Goal: Information Seeking & Learning: Learn about a topic

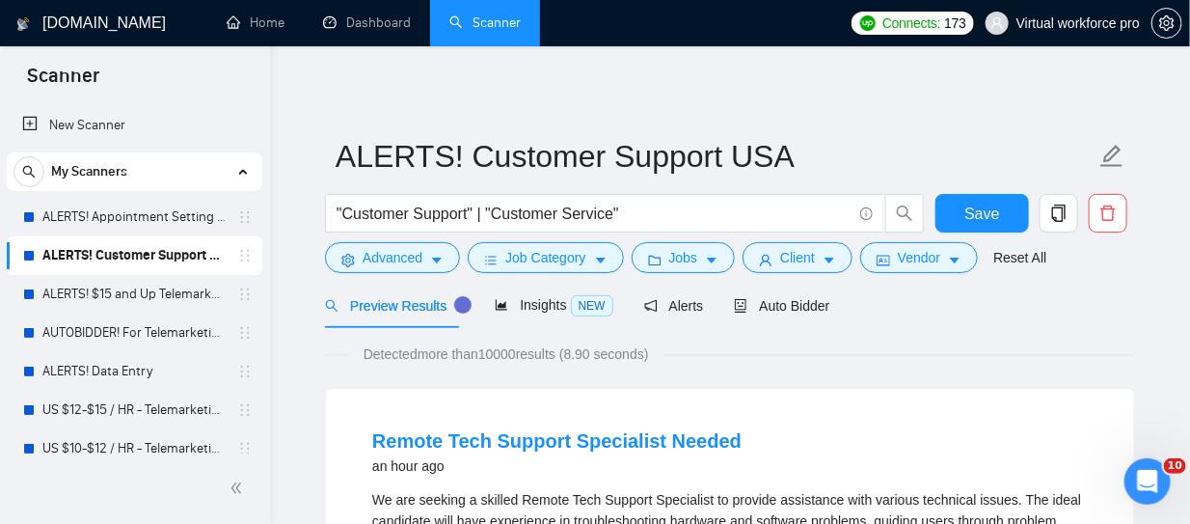
click at [1046, 32] on span "Virtual workforce pro" at bounding box center [1062, 23] width 177 height 62
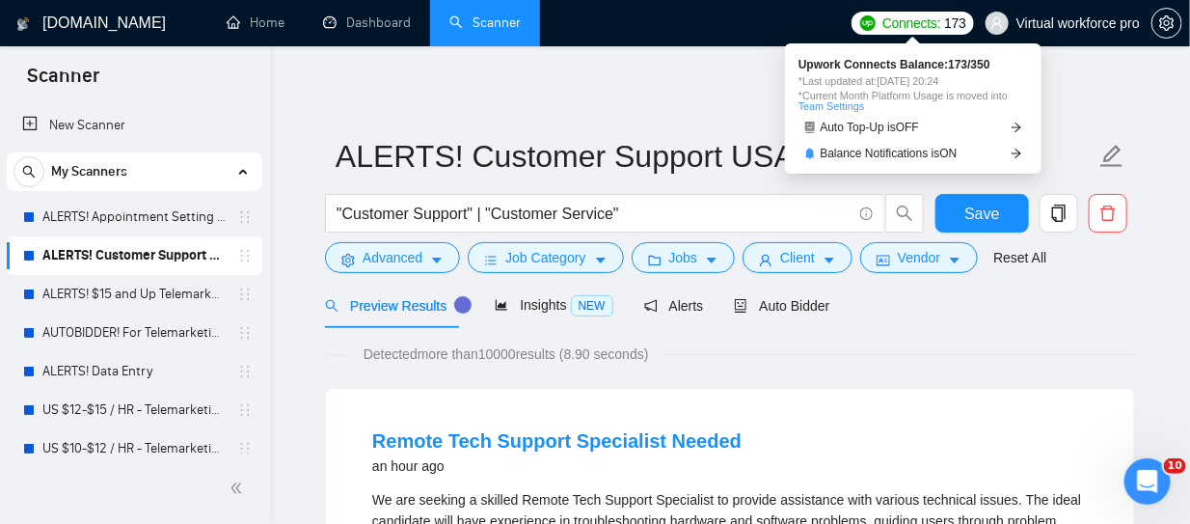
click at [931, 23] on span "Connects:" at bounding box center [912, 23] width 58 height 21
drag, startPoint x: 833, startPoint y: 107, endPoint x: 883, endPoint y: 122, distance: 51.6
click at [833, 107] on link "Team Settings" at bounding box center [832, 106] width 66 height 12
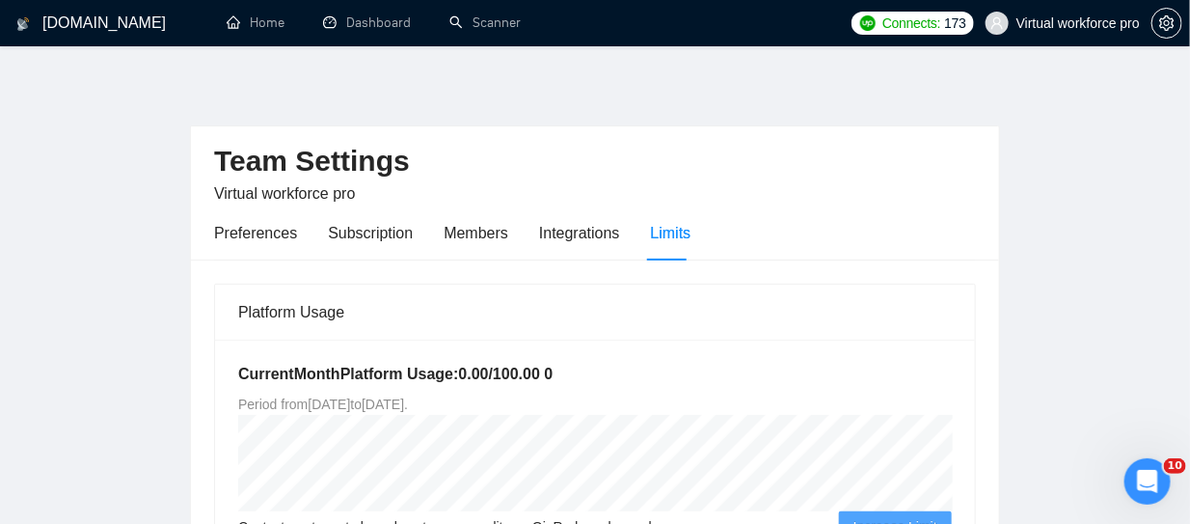
scroll to position [96, 0]
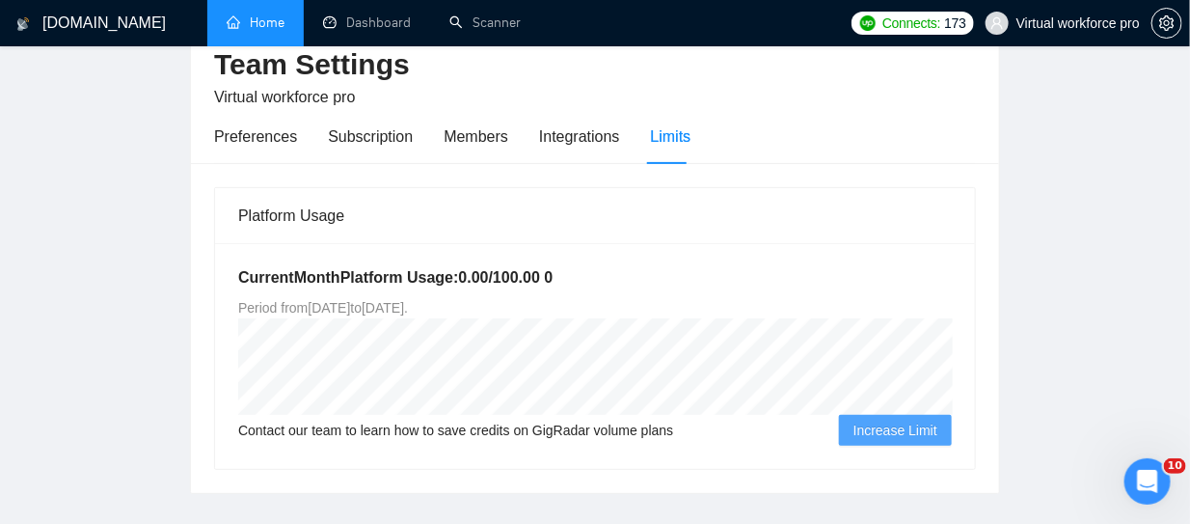
click at [262, 14] on link "Home" at bounding box center [256, 22] width 58 height 16
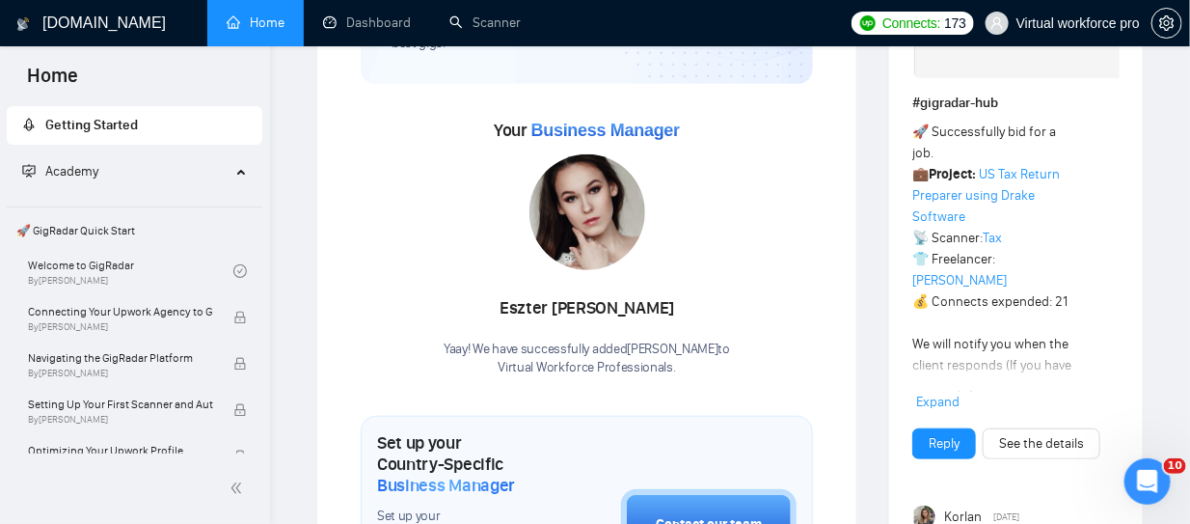
scroll to position [386, 0]
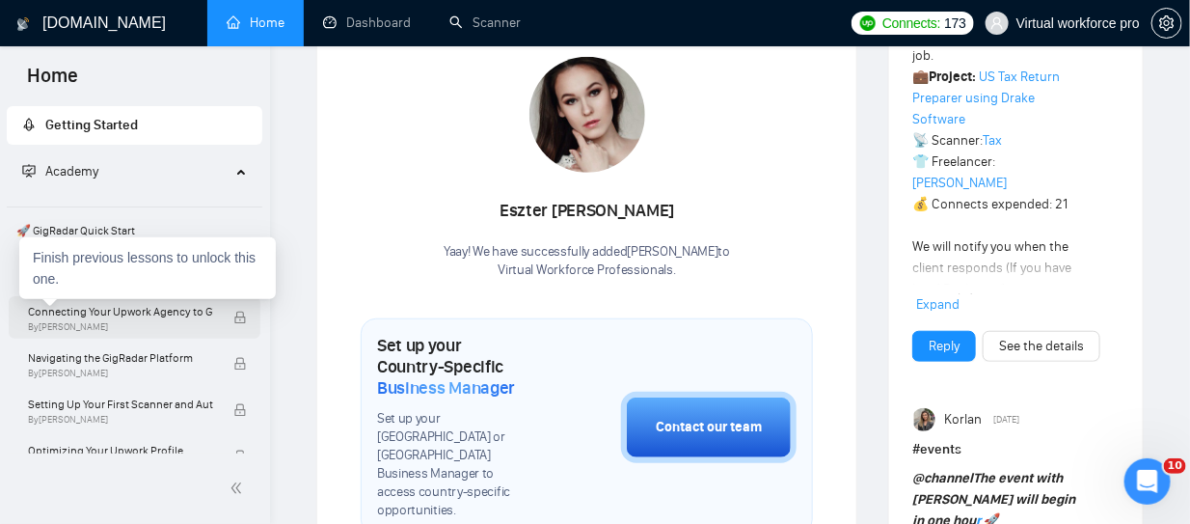
click at [123, 329] on span "By [PERSON_NAME]" at bounding box center [120, 327] width 185 height 12
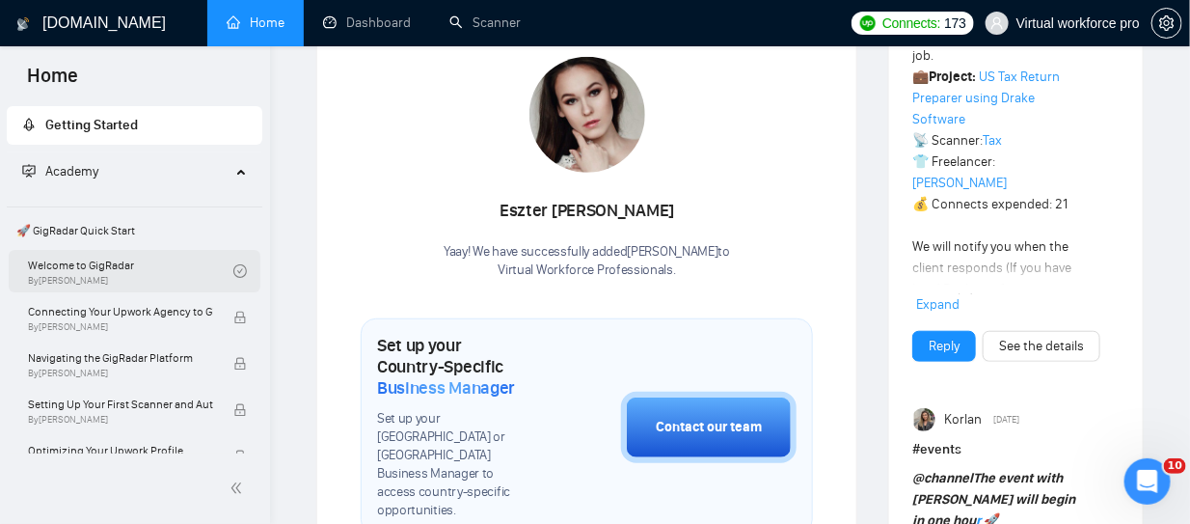
click at [69, 290] on link "Welcome to GigRadar By [PERSON_NAME]" at bounding box center [130, 271] width 205 height 42
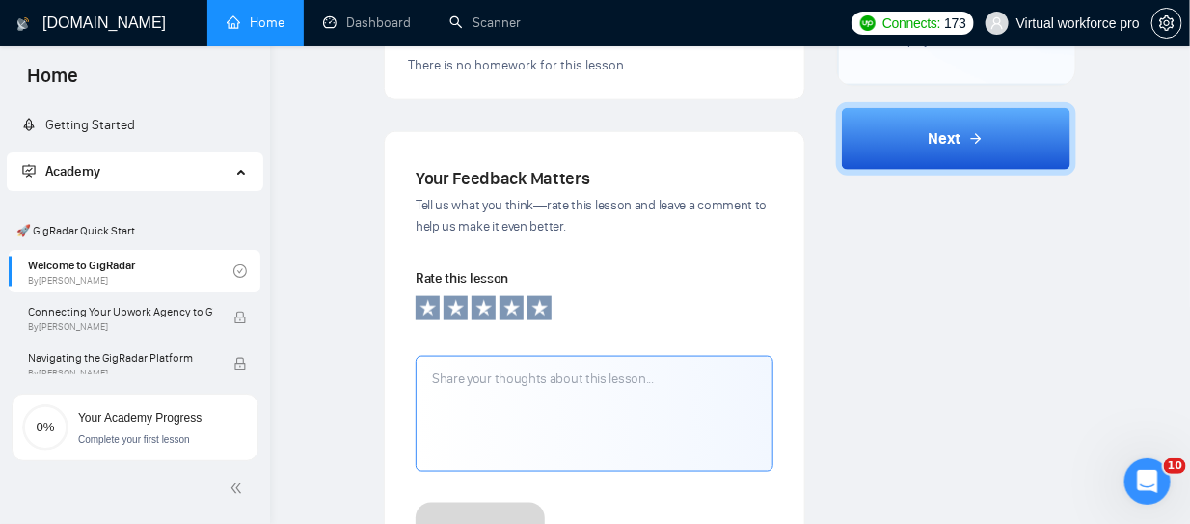
scroll to position [901, 0]
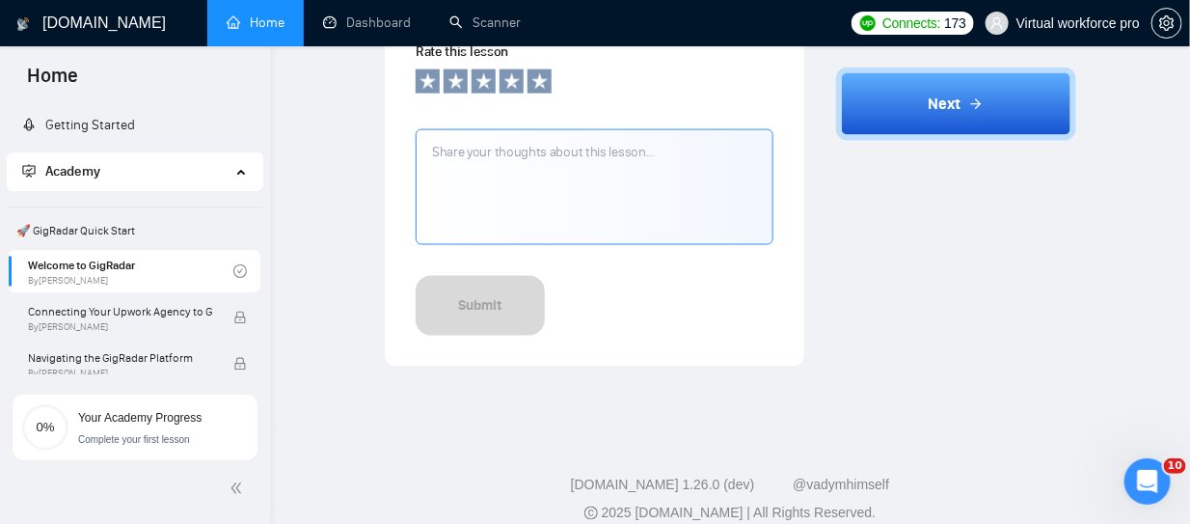
click at [91, 226] on span "🚀 GigRadar Quick Start" at bounding box center [135, 230] width 252 height 39
drag, startPoint x: 366, startPoint y: 22, endPoint x: 412, endPoint y: 0, distance: 51.3
click at [366, 22] on link "Dashboard" at bounding box center [367, 22] width 88 height 16
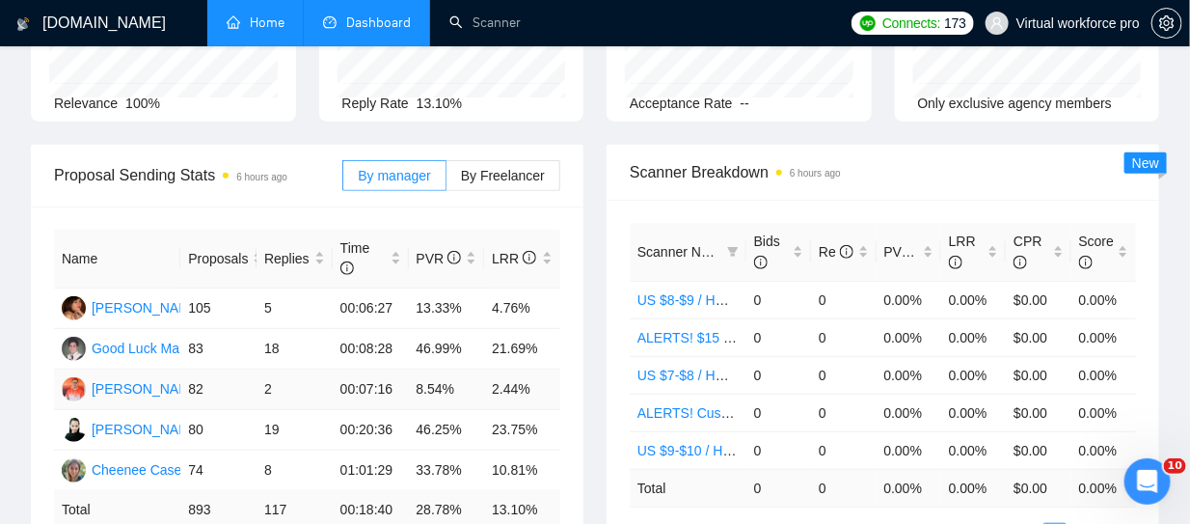
scroll to position [419, 0]
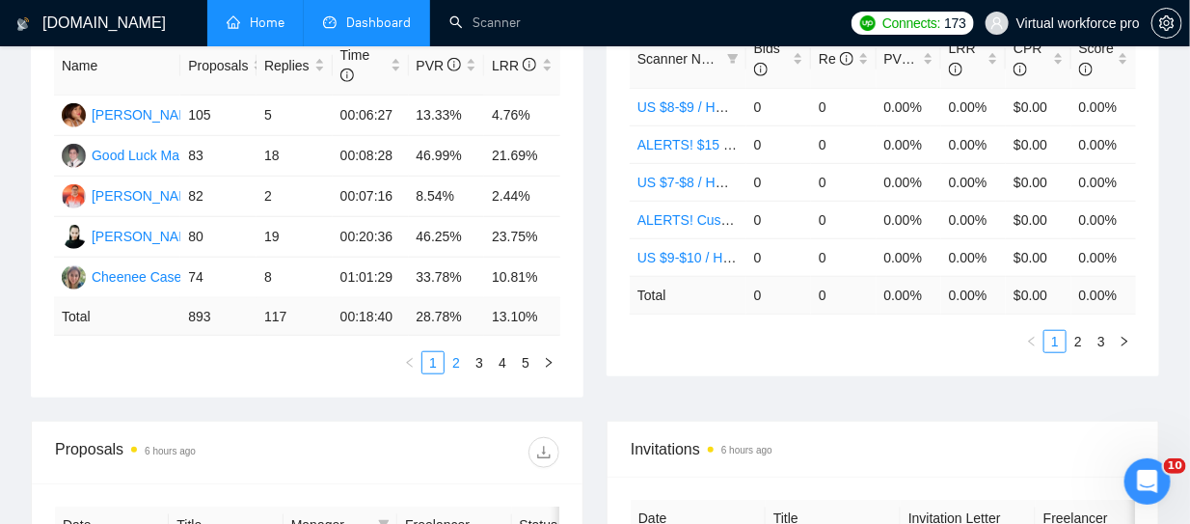
click at [462, 359] on link "2" at bounding box center [456, 362] width 21 height 21
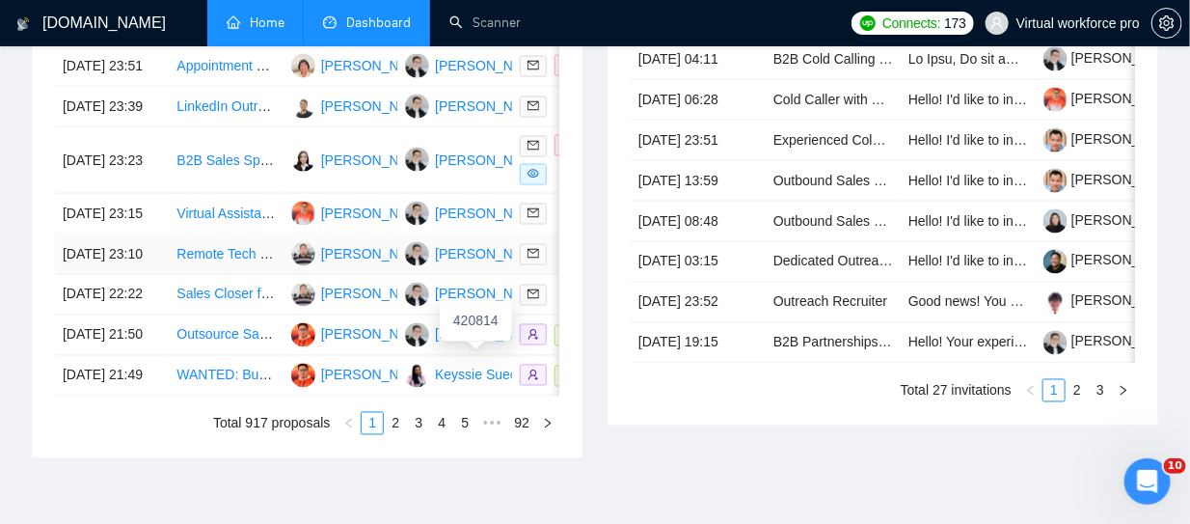
scroll to position [1275, 0]
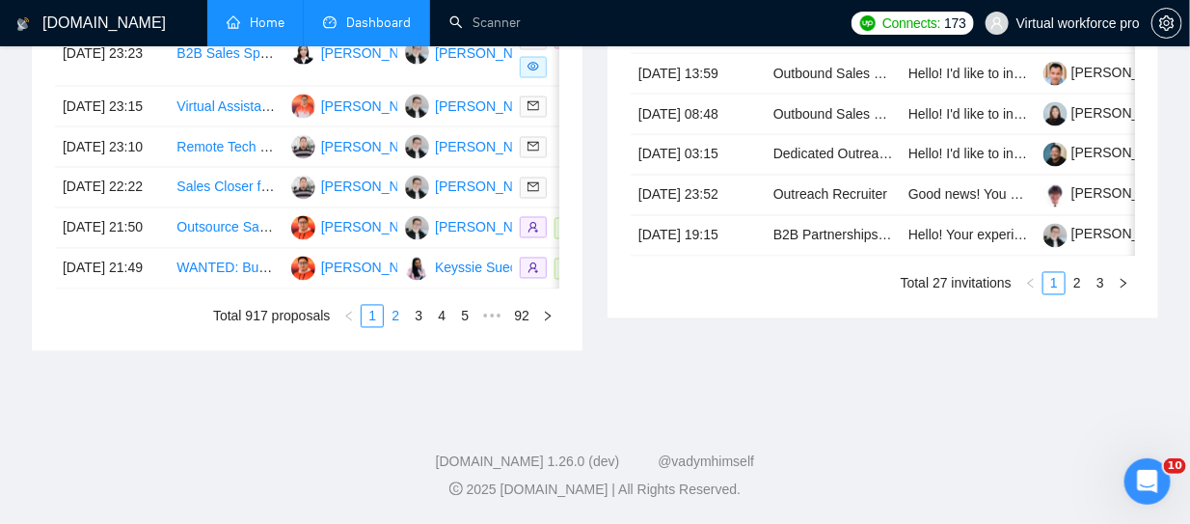
click at [401, 319] on link "2" at bounding box center [395, 316] width 21 height 21
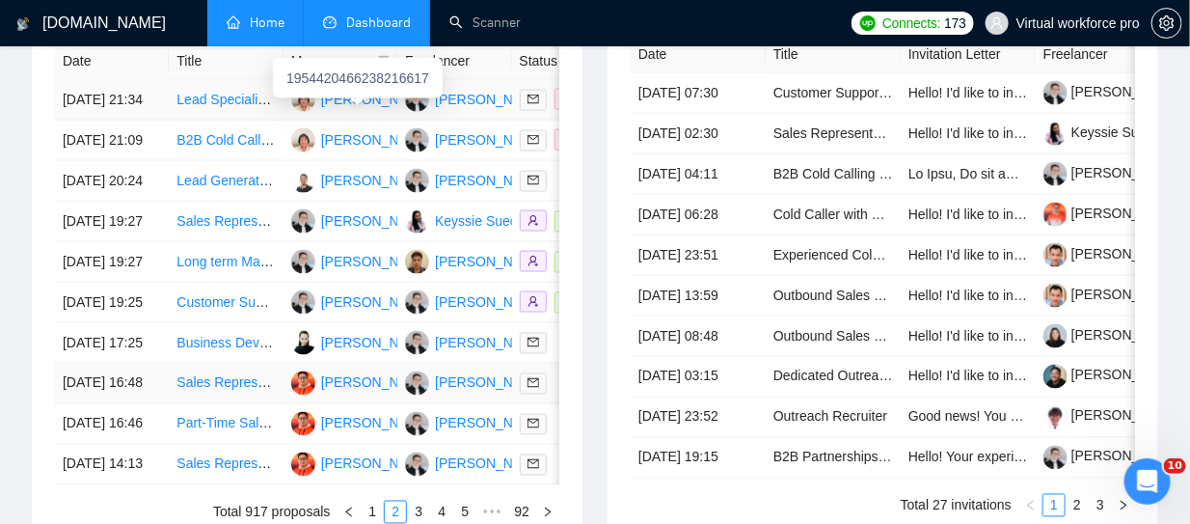
scroll to position [1172, 0]
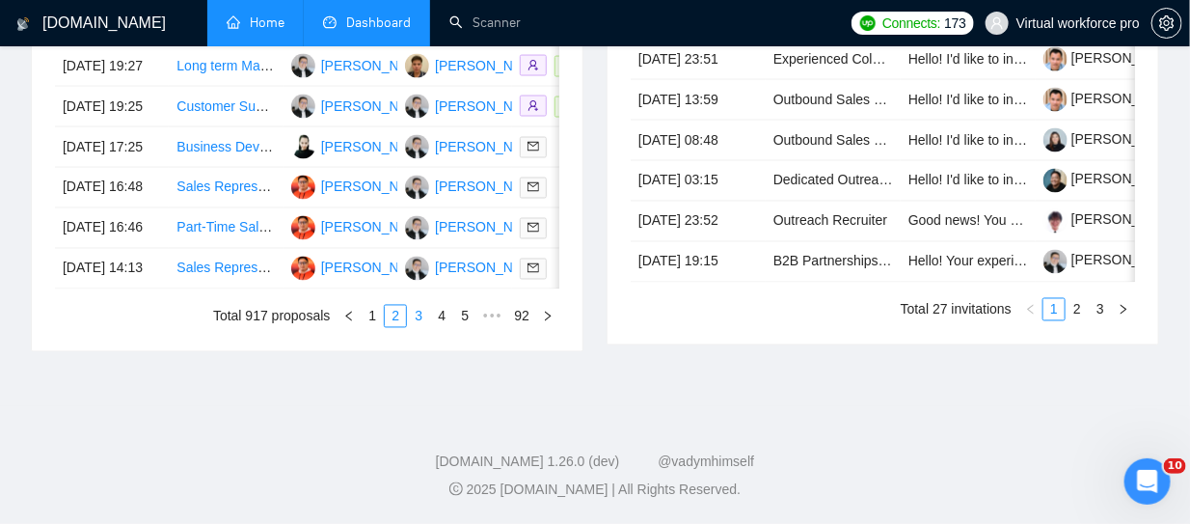
click at [422, 327] on link "3" at bounding box center [418, 316] width 21 height 21
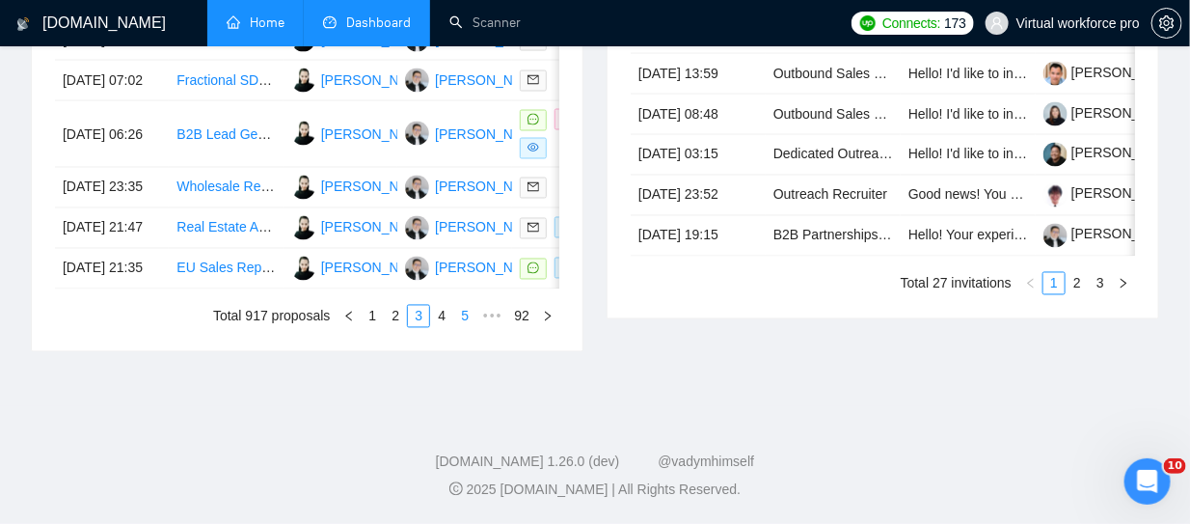
drag, startPoint x: 439, startPoint y: 419, endPoint x: 450, endPoint y: 420, distance: 11.6
click at [440, 327] on link "4" at bounding box center [441, 316] width 21 height 21
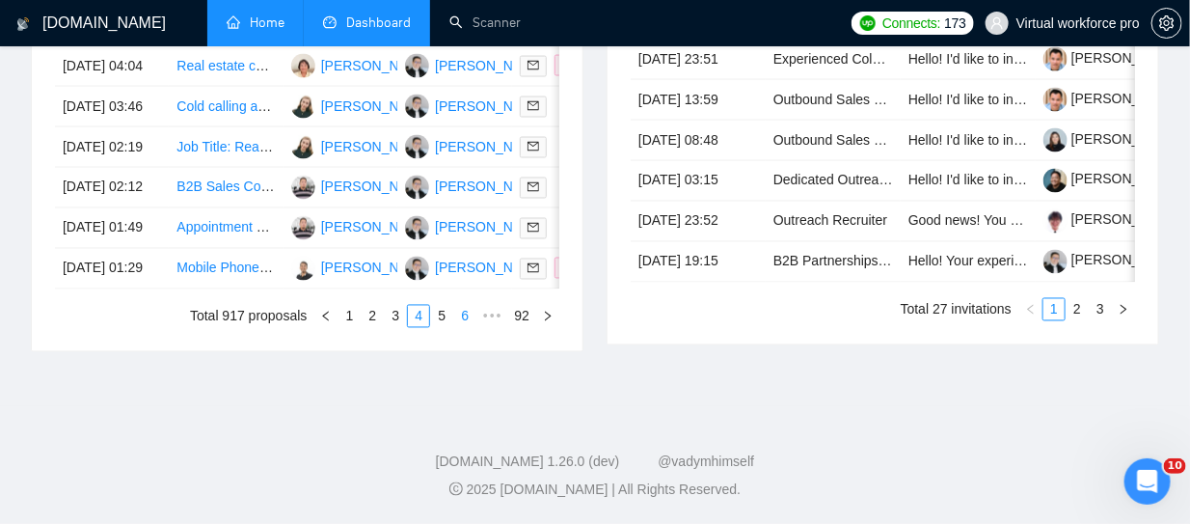
click at [452, 327] on link "5" at bounding box center [441, 316] width 21 height 21
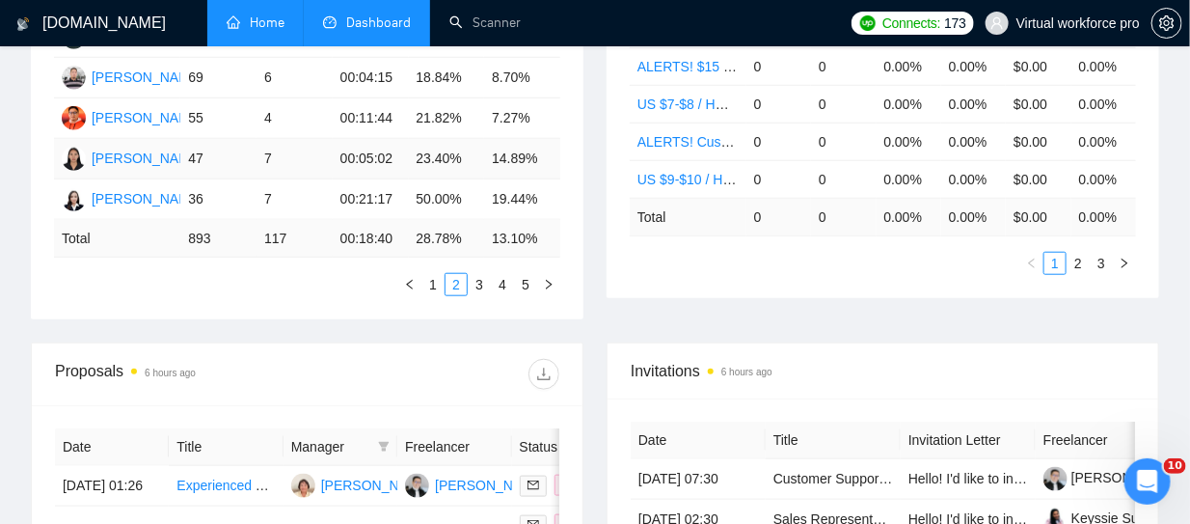
scroll to position [305, 0]
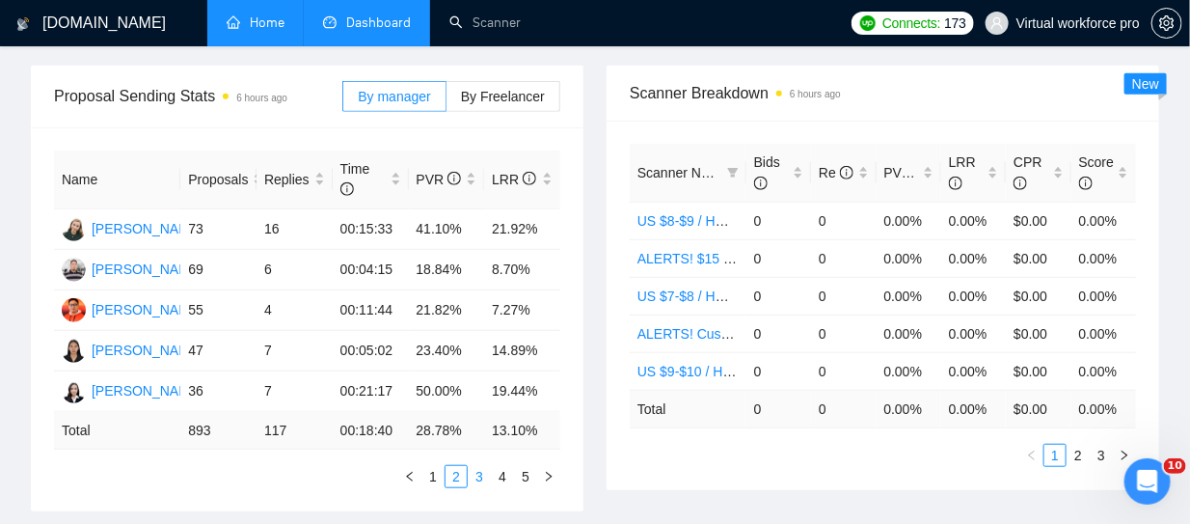
click at [478, 474] on link "3" at bounding box center [479, 476] width 21 height 21
click at [504, 473] on link "4" at bounding box center [502, 476] width 21 height 21
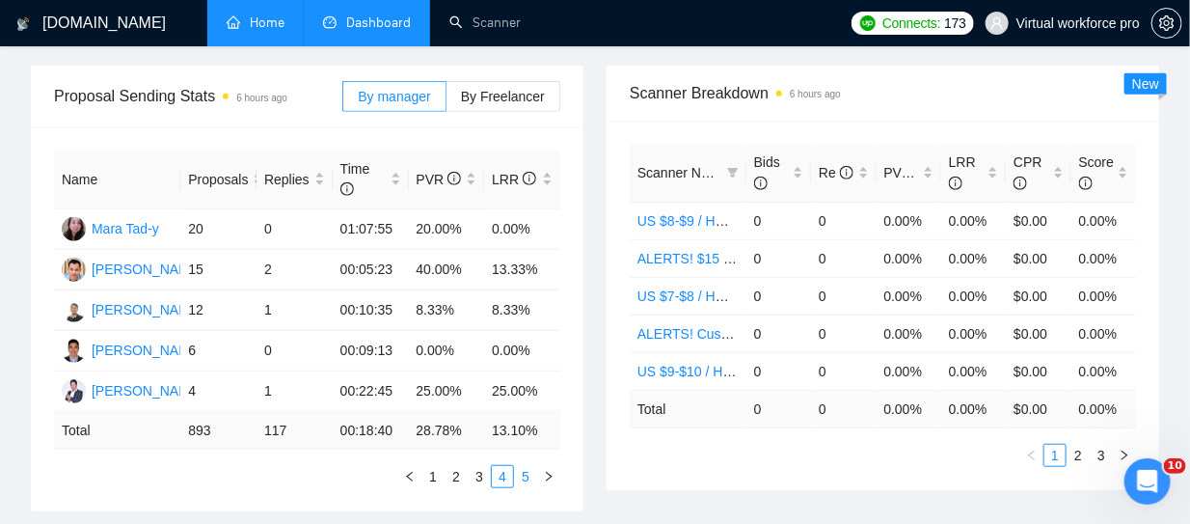
click at [523, 474] on link "5" at bounding box center [525, 476] width 21 height 21
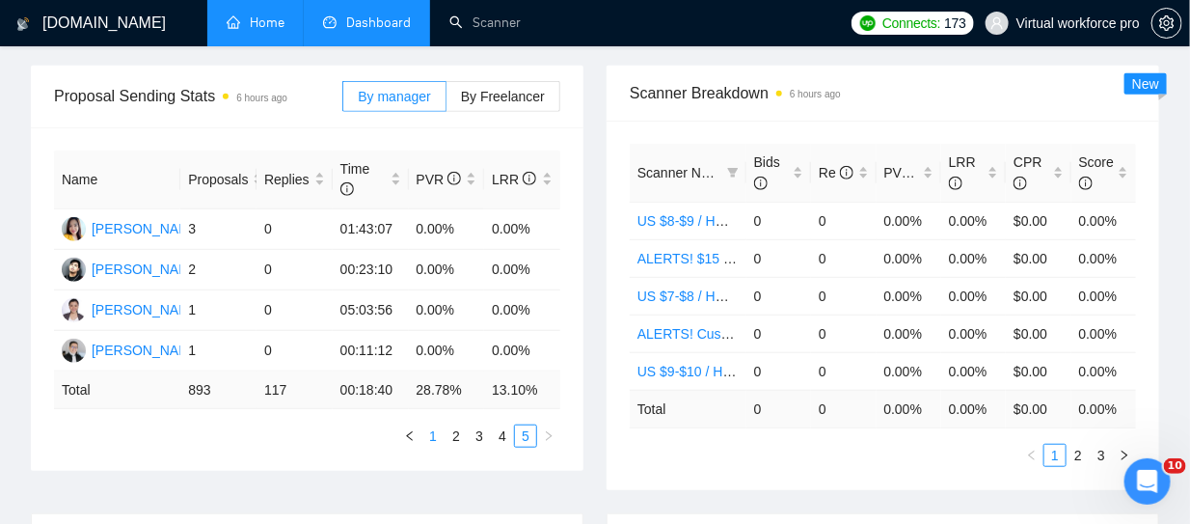
click at [437, 435] on link "1" at bounding box center [432, 435] width 21 height 21
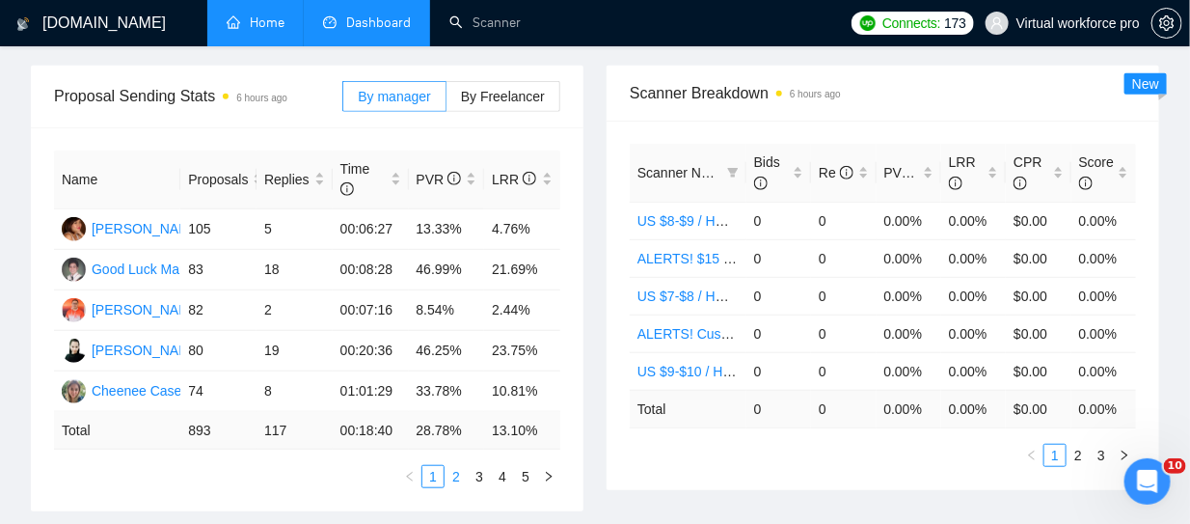
click at [449, 468] on link "2" at bounding box center [456, 476] width 21 height 21
click at [476, 478] on link "3" at bounding box center [479, 476] width 21 height 21
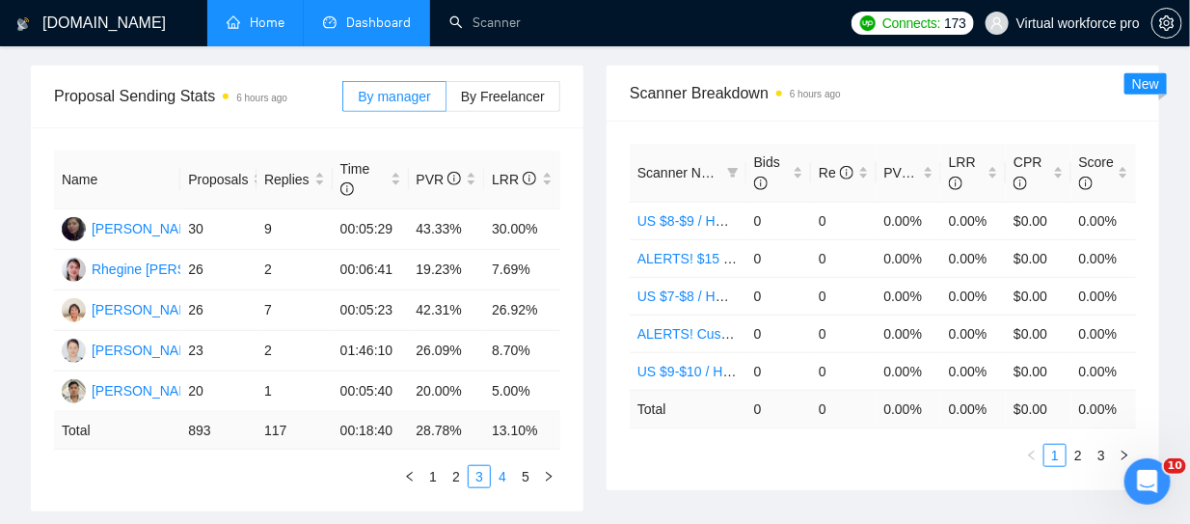
click at [504, 477] on link "4" at bounding box center [502, 476] width 21 height 21
